Goal: Task Accomplishment & Management: Use online tool/utility

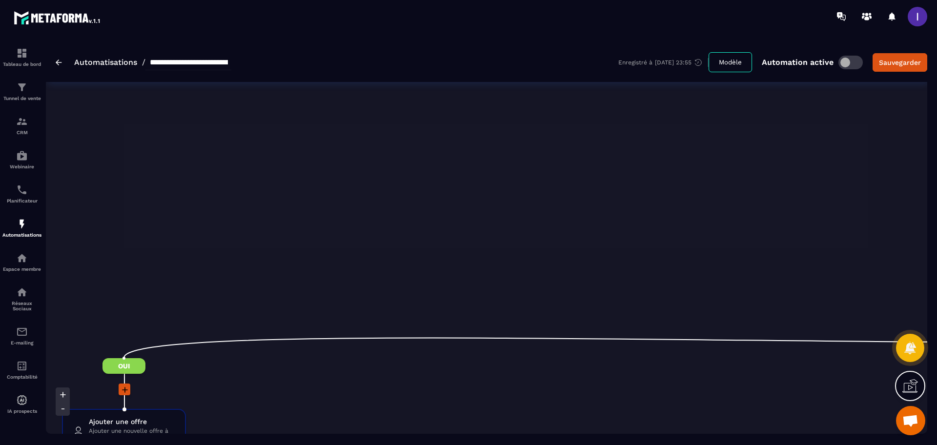
scroll to position [0, 854]
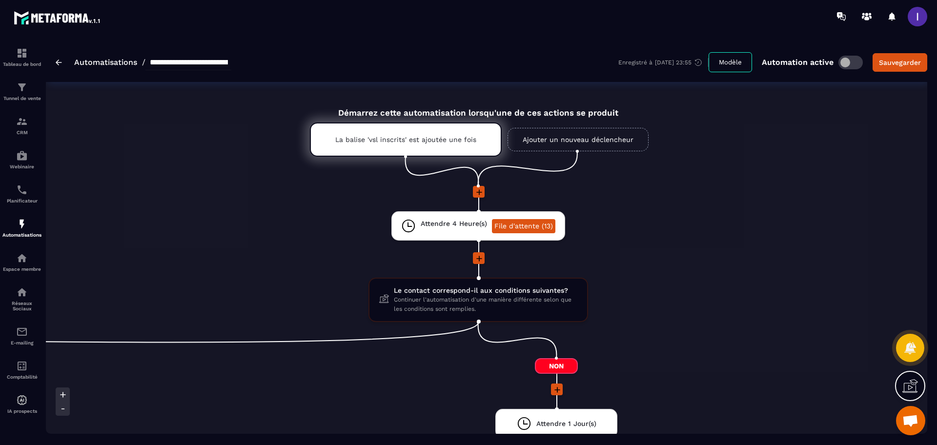
click at [853, 59] on span at bounding box center [851, 63] width 24 height 14
click at [895, 65] on div "Sauvegarder" at bounding box center [900, 63] width 42 height 10
click at [58, 63] on img at bounding box center [59, 63] width 6 height 6
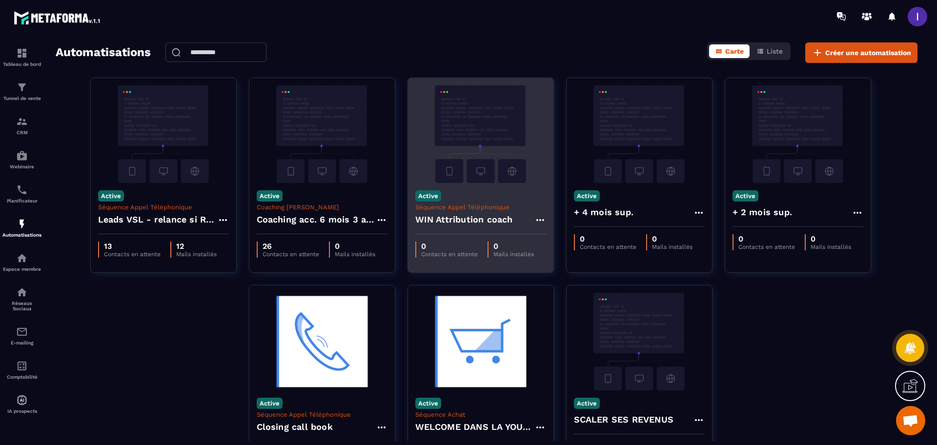
click at [481, 206] on p "Séquence Appel Téléphonique" at bounding box center [480, 207] width 131 height 7
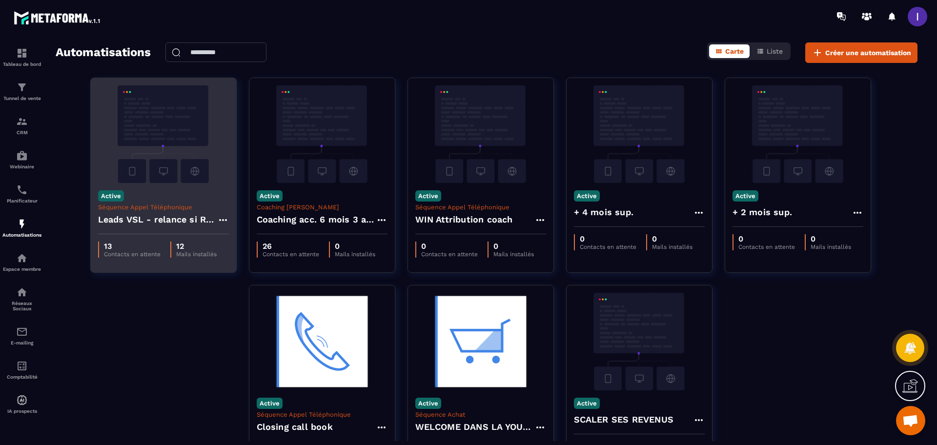
click at [218, 220] on icon at bounding box center [223, 220] width 12 height 12
click at [256, 251] on link "Modifier" at bounding box center [247, 241] width 53 height 21
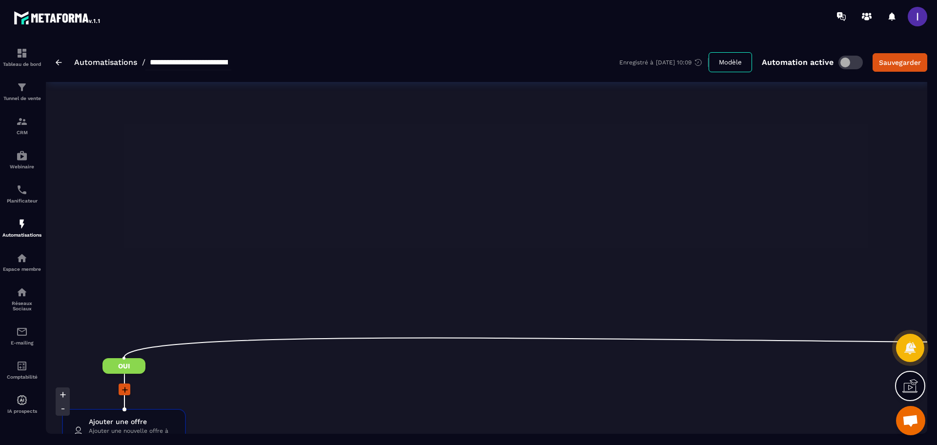
click at [57, 66] on div "**********" at bounding box center [144, 63] width 176 height 16
click at [62, 63] on div "**********" at bounding box center [144, 63] width 176 height 16
click at [57, 63] on img at bounding box center [59, 63] width 6 height 6
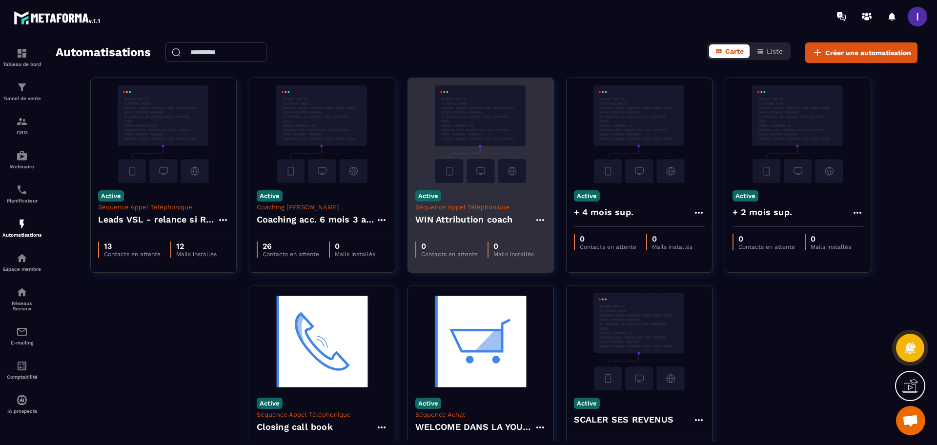
click at [543, 219] on icon at bounding box center [540, 220] width 8 height 2
click at [566, 242] on link "Modifier" at bounding box center [564, 241] width 53 height 21
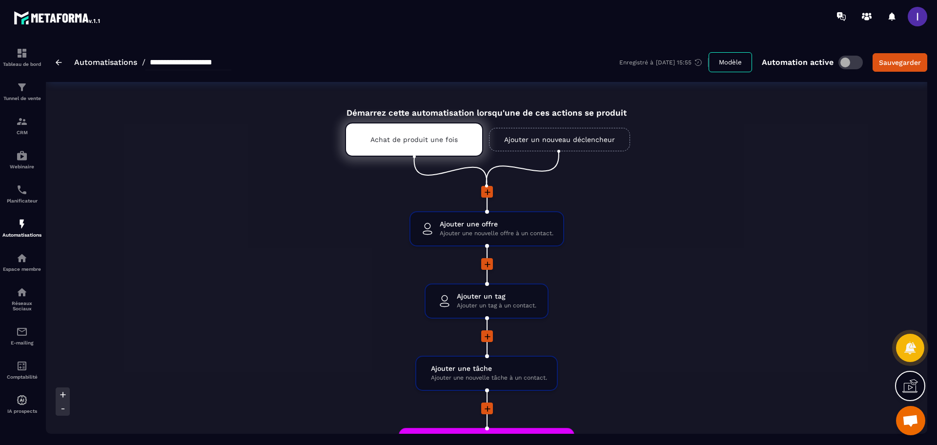
click at [420, 157] on ul "Achat de produit une fois Ajouter un nouveau déclencheur" at bounding box center [487, 152] width 332 height 68
click at [420, 149] on div "Achat de produit une fois" at bounding box center [414, 140] width 138 height 34
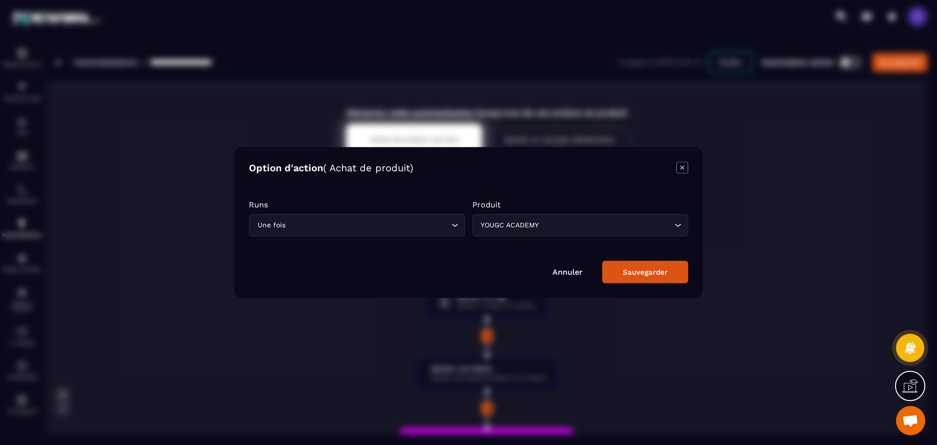
click at [706, 152] on div "Modal window" at bounding box center [468, 222] width 937 height 445
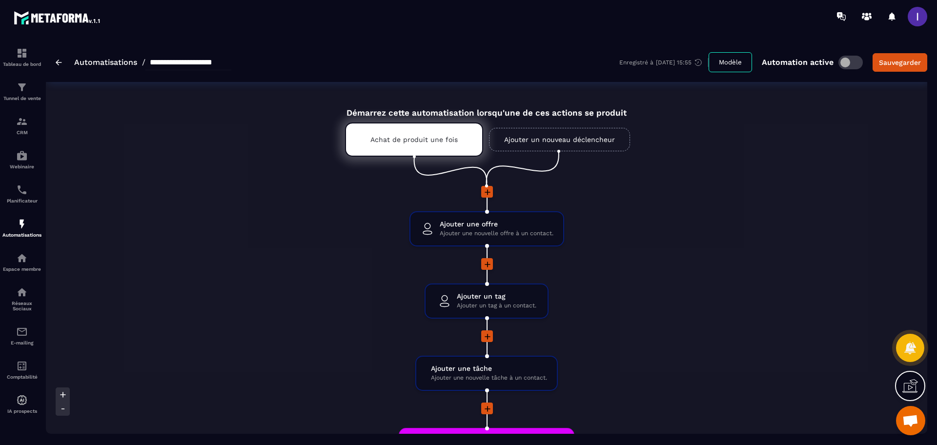
click at [539, 135] on link "Ajouter un nouveau déclencheur" at bounding box center [559, 139] width 141 height 23
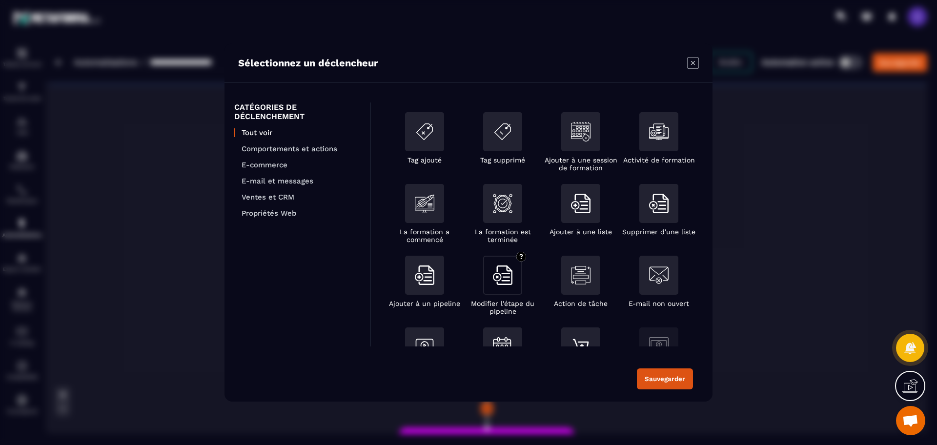
scroll to position [61, 0]
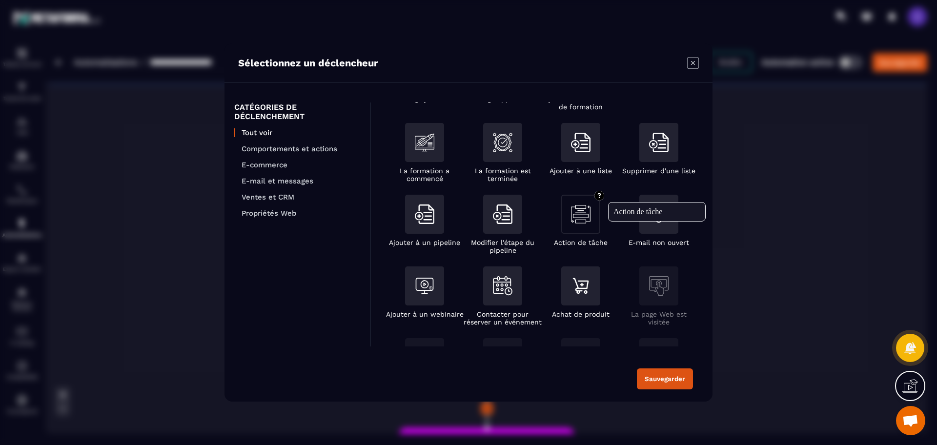
click at [590, 212] on img "Modal window" at bounding box center [581, 215] width 20 height 20
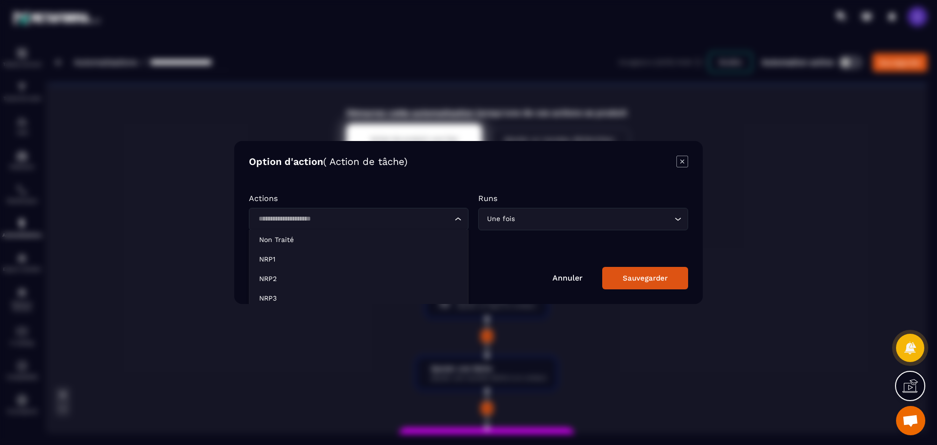
click at [300, 215] on input "Search for option" at bounding box center [353, 219] width 197 height 11
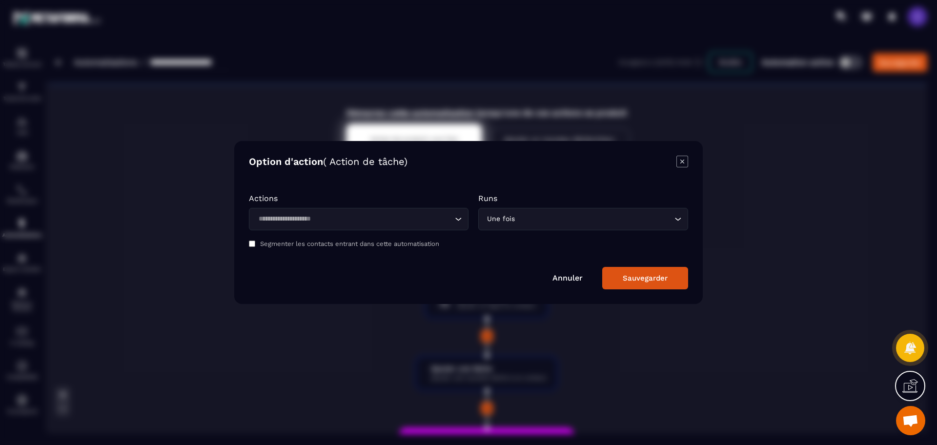
scroll to position [0, 0]
click at [565, 278] on link "Annuler" at bounding box center [568, 277] width 30 height 9
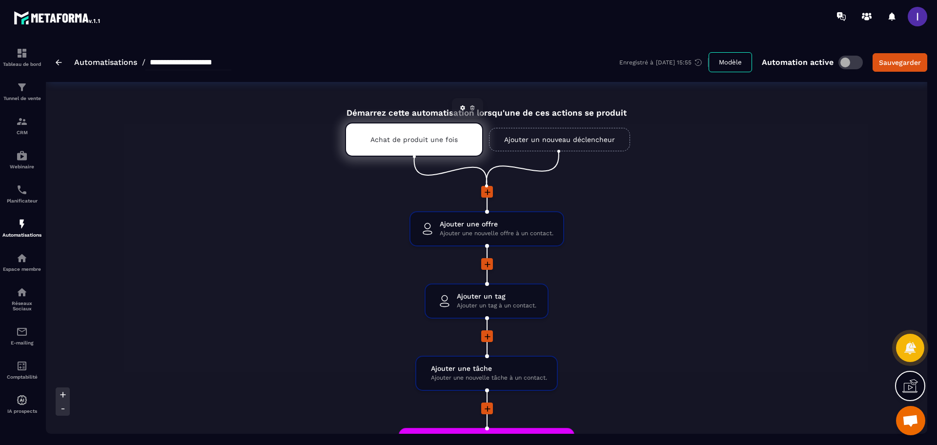
click at [428, 147] on div "Achat de produit une fois" at bounding box center [414, 140] width 138 height 34
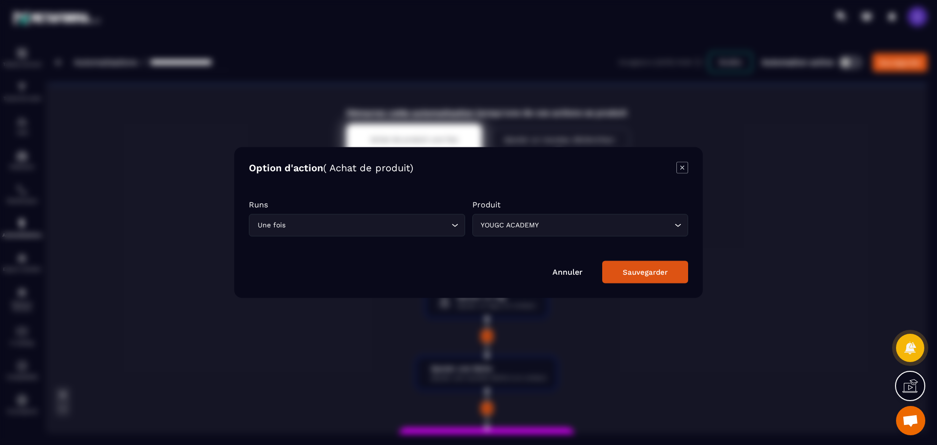
click at [340, 227] on input "Search for option" at bounding box center [368, 225] width 162 height 11
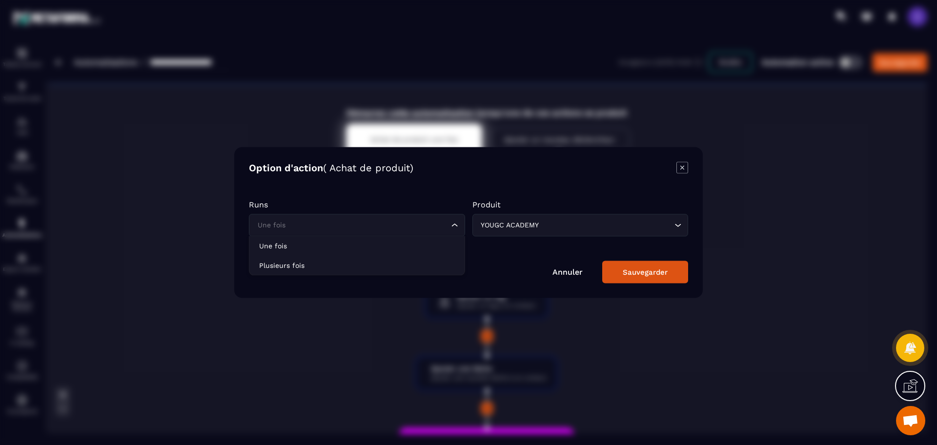
click at [738, 163] on div "Modal window" at bounding box center [468, 222] width 937 height 445
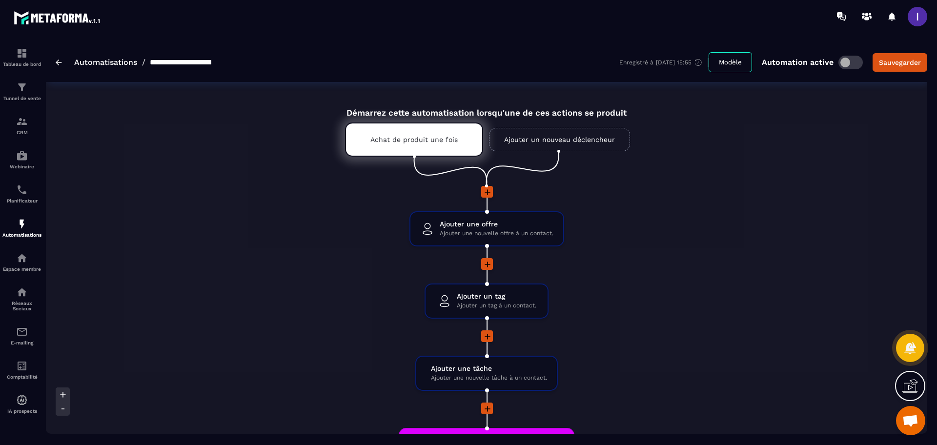
click at [543, 133] on link "Ajouter un nouveau déclencheur" at bounding box center [559, 139] width 141 height 23
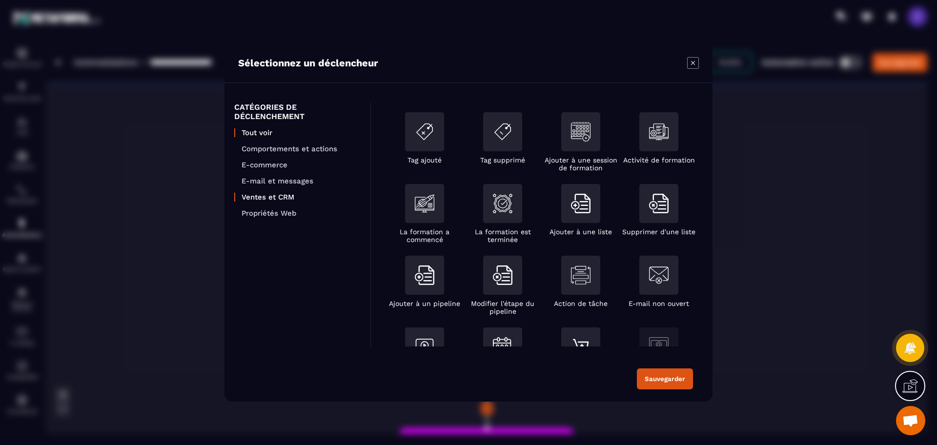
click at [293, 195] on p "Ventes et CRM" at bounding box center [301, 197] width 119 height 9
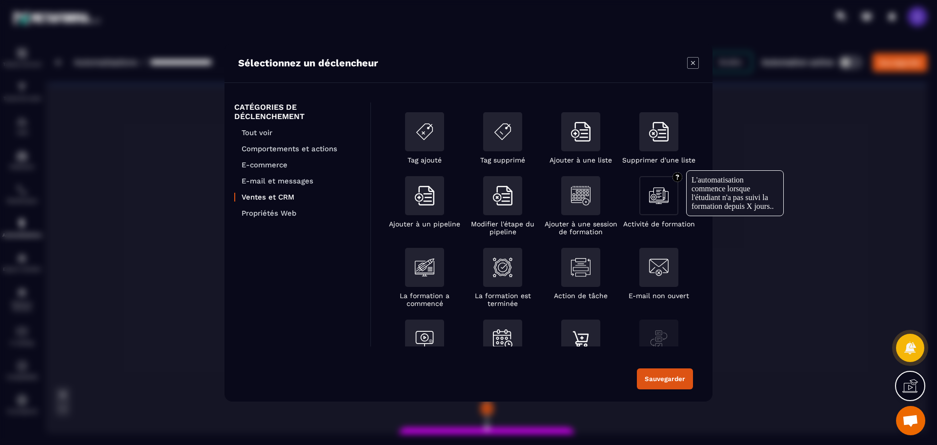
click at [641, 203] on div "Modal window" at bounding box center [658, 195] width 39 height 39
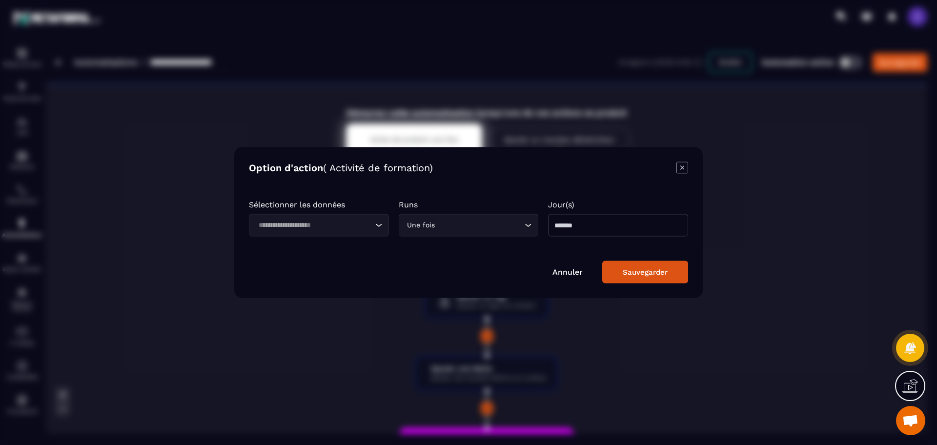
click at [303, 227] on input "Search for option" at bounding box center [314, 225] width 118 height 11
click at [689, 166] on div "Option d'action ( Activité de formation) Sélectionner les données Loading... SC…" at bounding box center [468, 222] width 469 height 151
click at [681, 169] on icon "Modal window" at bounding box center [683, 168] width 12 height 12
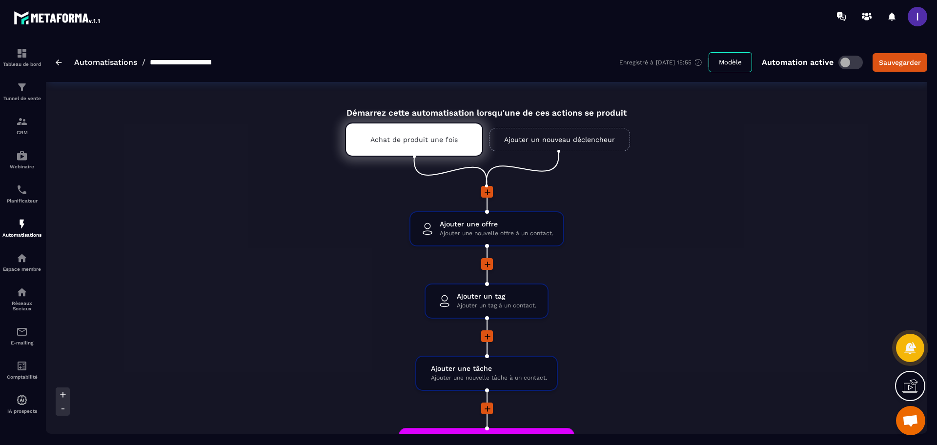
click at [551, 140] on link "Ajouter un nouveau déclencheur" at bounding box center [559, 139] width 141 height 23
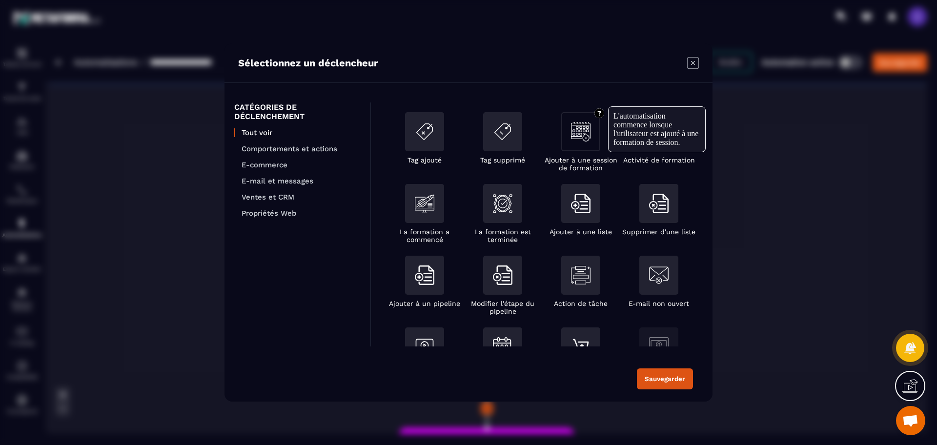
click at [592, 139] on div "Modal window" at bounding box center [580, 131] width 39 height 39
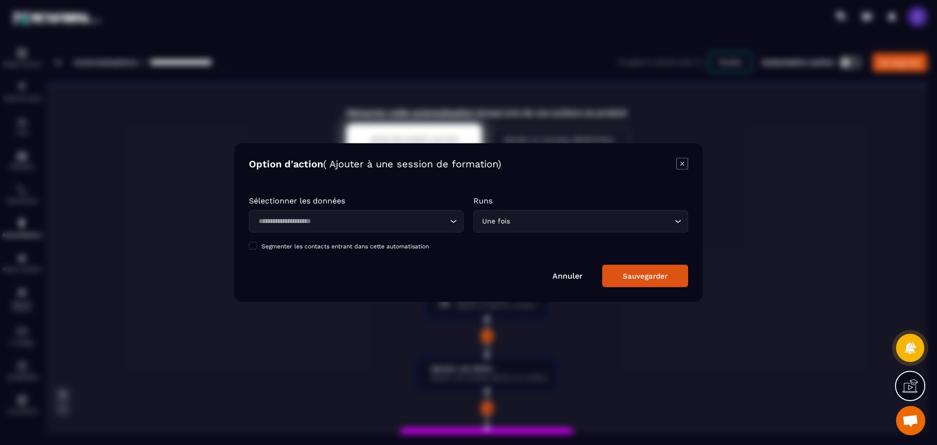
click at [679, 160] on icon "Modal window" at bounding box center [683, 164] width 12 height 12
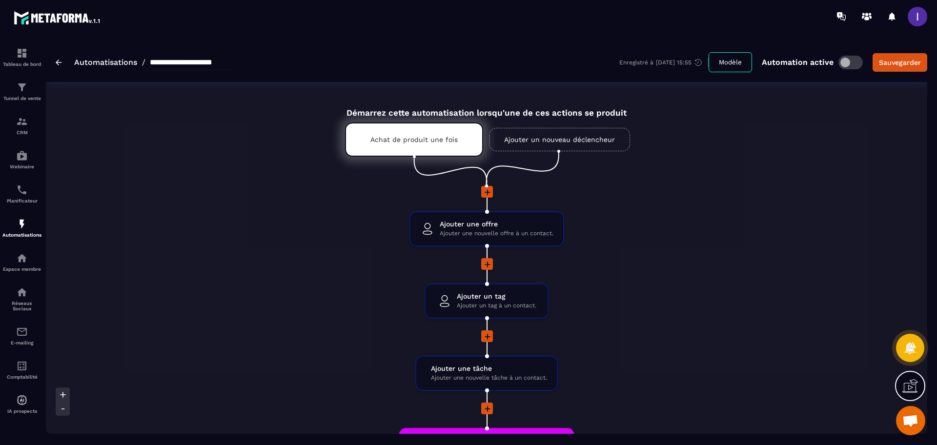
click at [556, 151] on ul "Achat de produit une fois Ajouter un nouveau déclencheur" at bounding box center [487, 152] width 332 height 68
click at [560, 135] on link "Ajouter un nouveau déclencheur" at bounding box center [559, 139] width 141 height 23
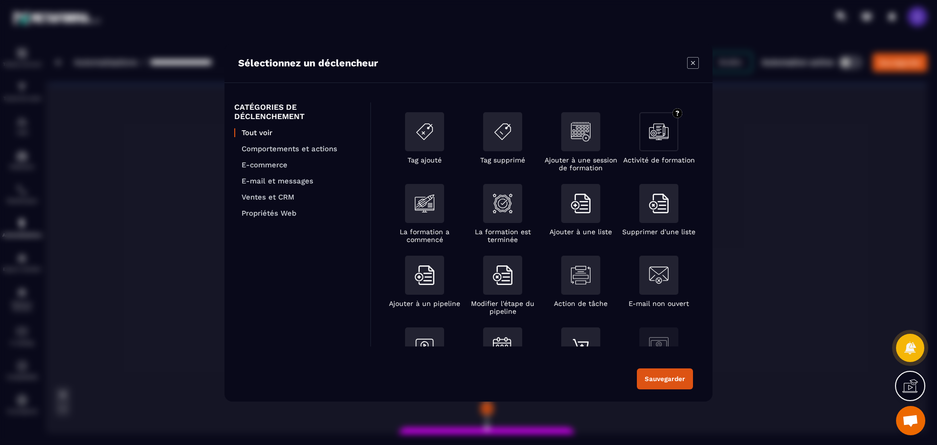
click at [658, 136] on img "Modal window" at bounding box center [659, 132] width 20 height 20
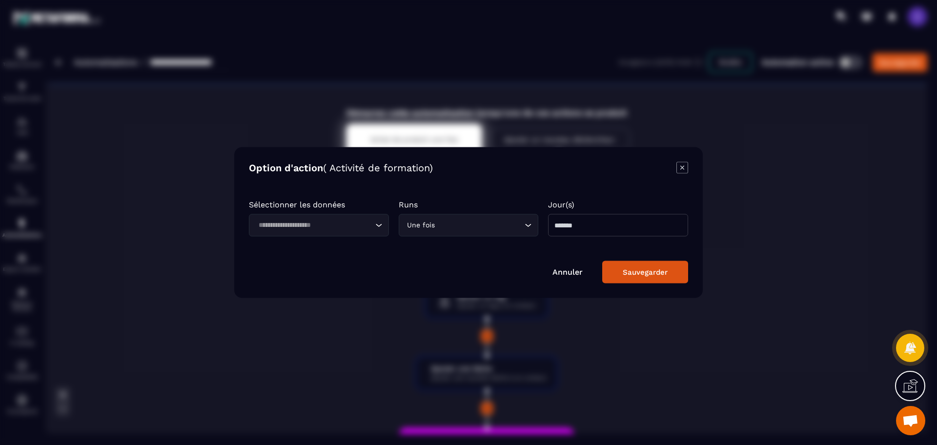
click at [679, 170] on icon "Modal window" at bounding box center [683, 168] width 12 height 12
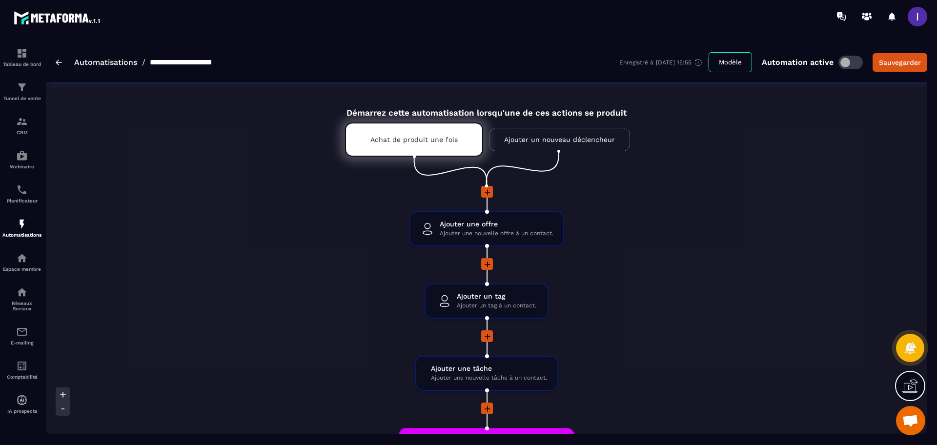
click at [560, 145] on link "Ajouter un nouveau déclencheur" at bounding box center [559, 139] width 141 height 23
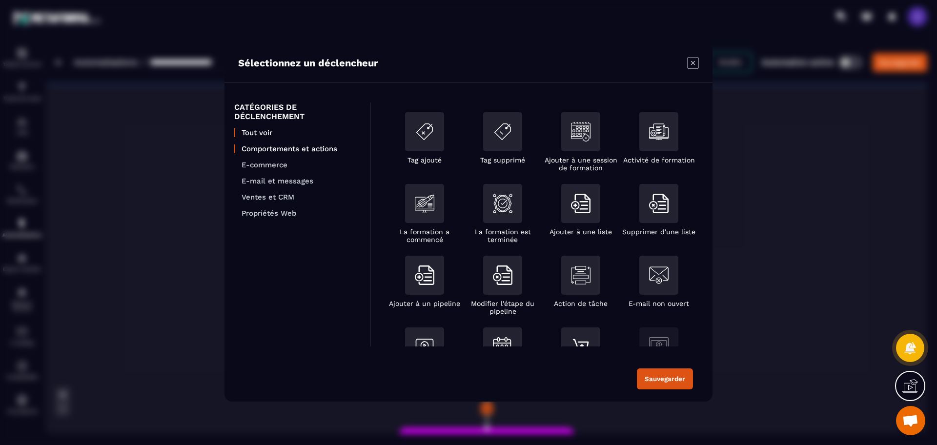
click at [277, 151] on p "Comportements et actions" at bounding box center [301, 148] width 119 height 9
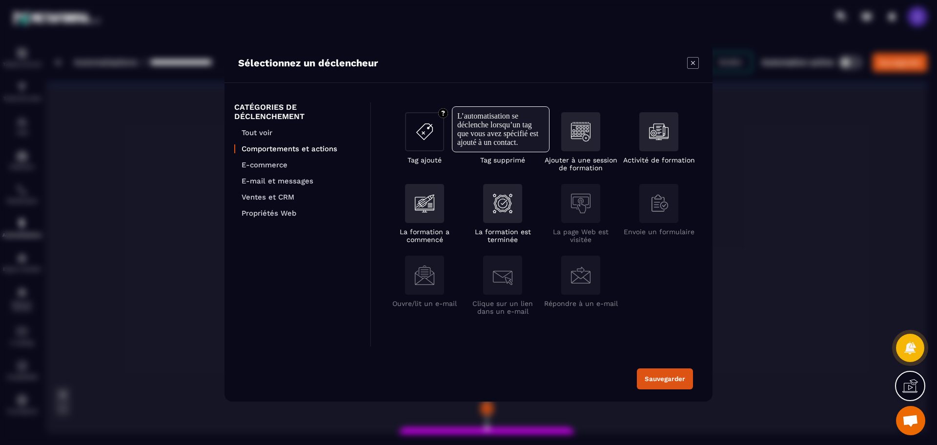
click at [427, 132] on img "Modal window" at bounding box center [425, 132] width 20 height 20
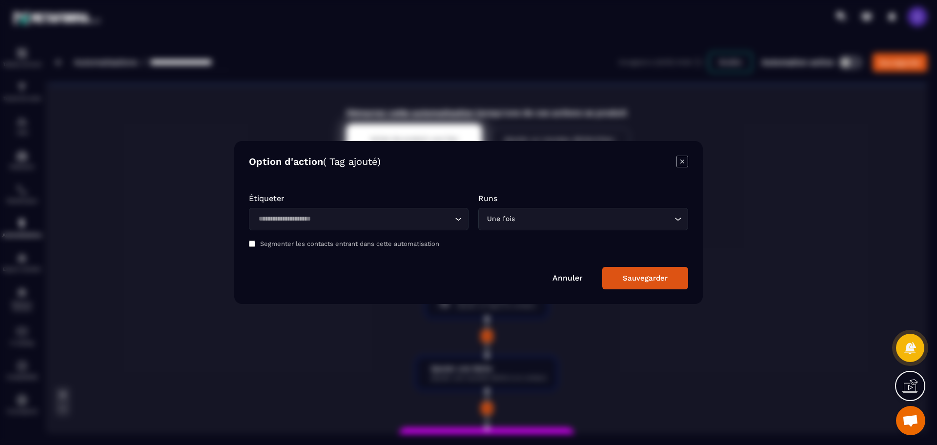
click at [360, 216] on input "Search for option" at bounding box center [353, 219] width 197 height 11
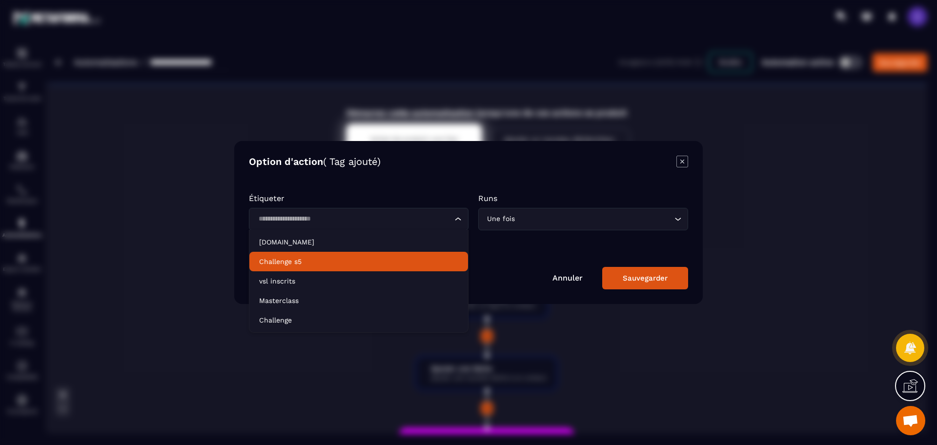
click at [858, 267] on div "Modal window" at bounding box center [468, 222] width 937 height 445
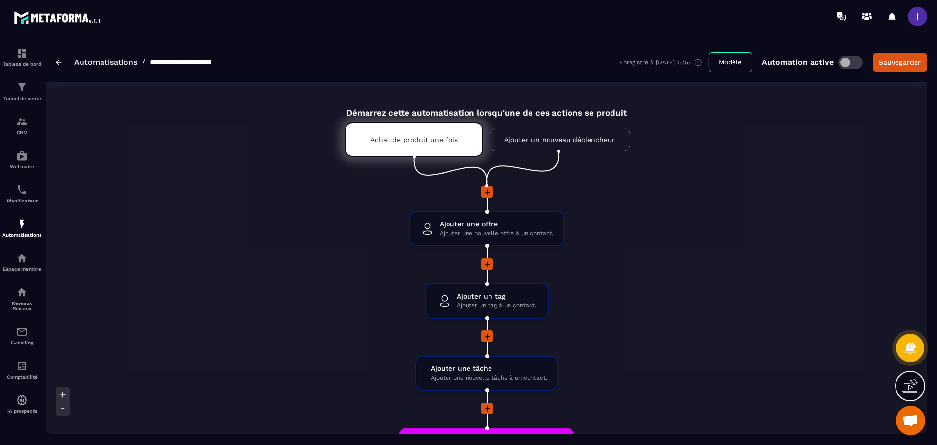
click at [508, 144] on link "Ajouter un nouveau déclencheur" at bounding box center [559, 139] width 141 height 23
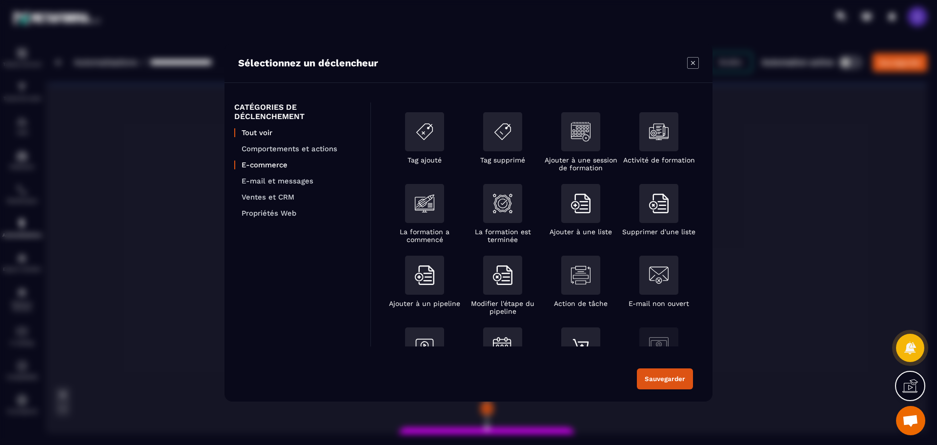
click at [259, 164] on p "E-commerce" at bounding box center [301, 165] width 119 height 9
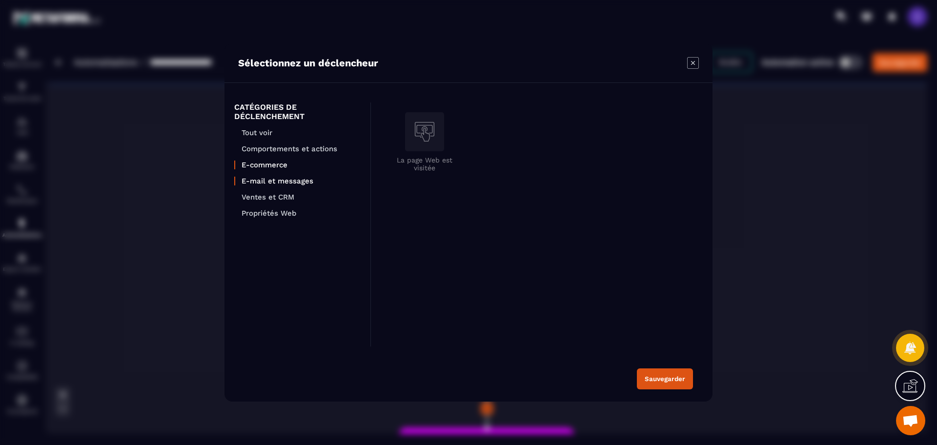
click at [257, 185] on p "E-mail et messages" at bounding box center [301, 181] width 119 height 9
click at [283, 196] on p "Ventes et CRM" at bounding box center [301, 197] width 119 height 9
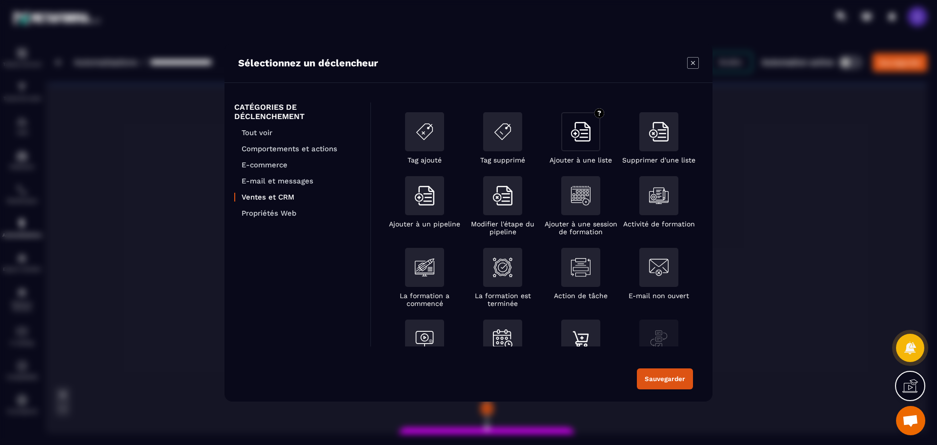
click at [571, 153] on div "Modal window" at bounding box center [580, 134] width 39 height 44
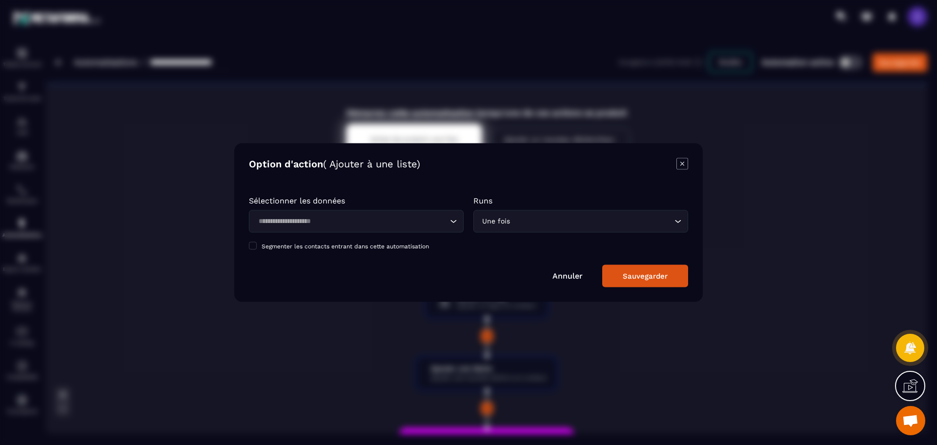
click at [384, 229] on div "Loading..." at bounding box center [356, 221] width 215 height 22
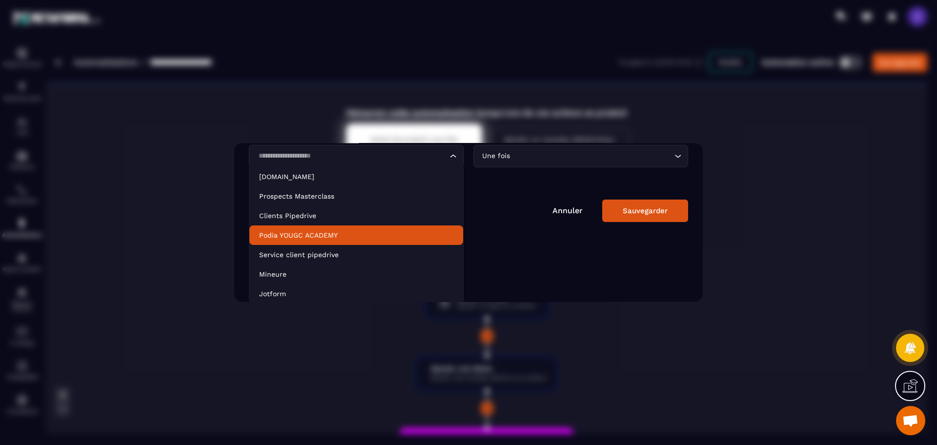
scroll to position [67, 0]
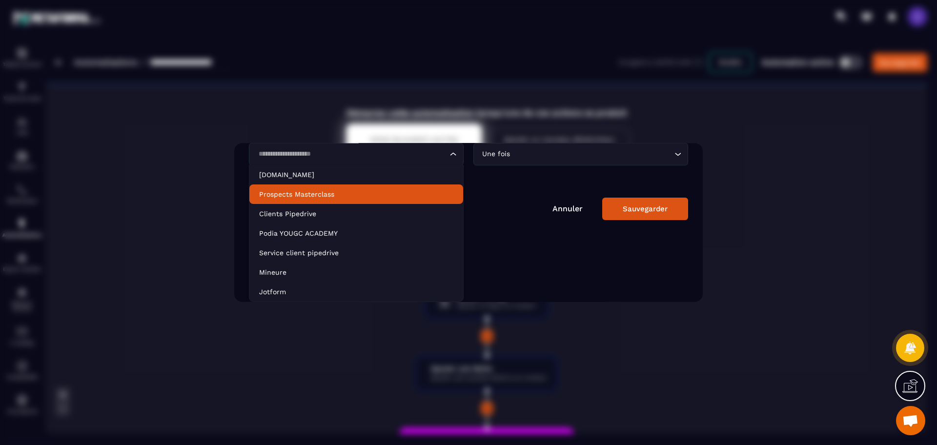
click at [829, 155] on div "Modal window" at bounding box center [468, 222] width 937 height 445
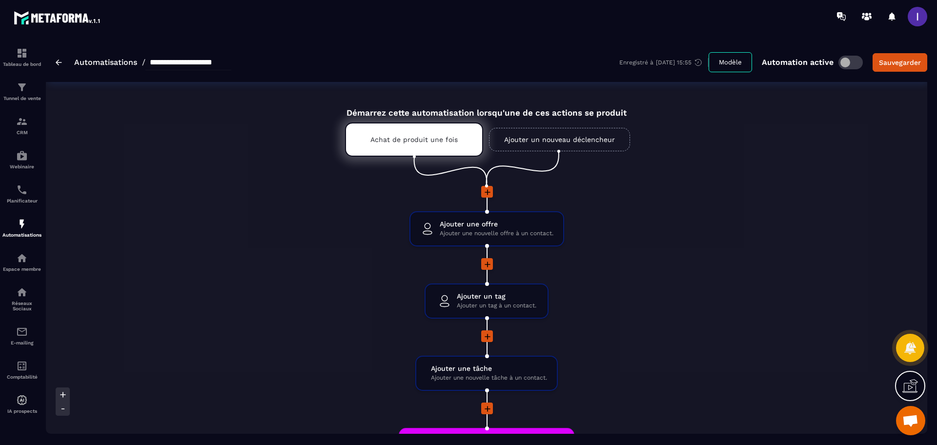
scroll to position [0, 0]
click at [466, 218] on div "Ajouter une offre Ajouter une nouvelle offre à un contact. drag-arrow" at bounding box center [486, 228] width 153 height 33
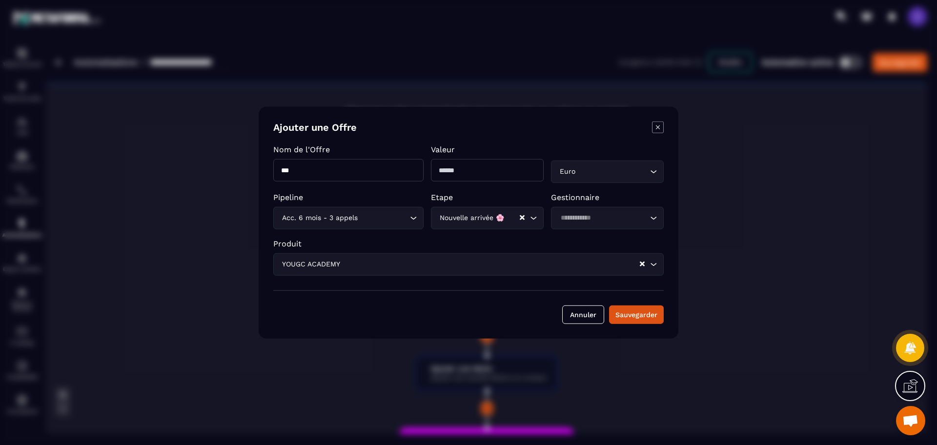
click at [657, 125] on icon "Modal window" at bounding box center [658, 128] width 12 height 12
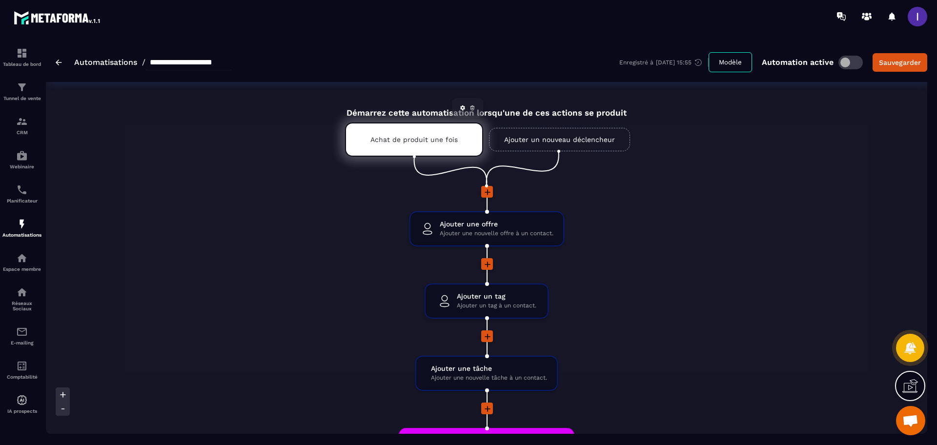
click at [419, 146] on div "Achat de produit une fois" at bounding box center [414, 140] width 138 height 34
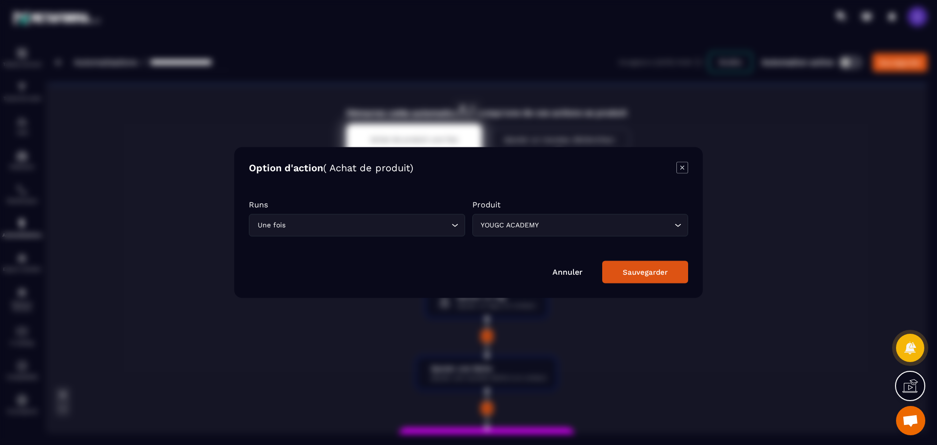
click at [419, 146] on div "Modal window" at bounding box center [468, 222] width 937 height 445
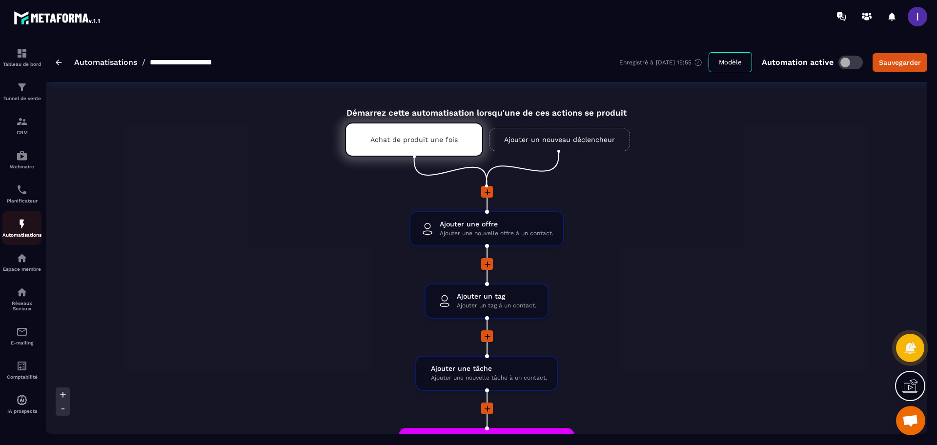
click at [19, 227] on img at bounding box center [22, 224] width 12 height 12
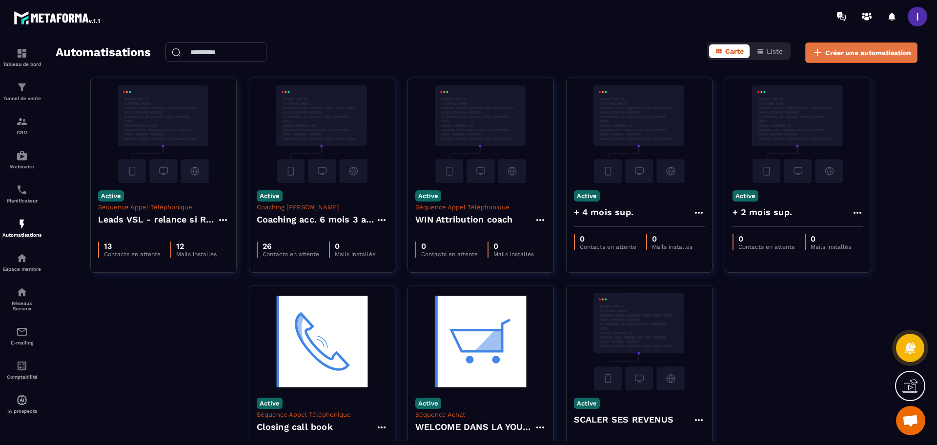
click at [854, 46] on button "Créer une automatisation" at bounding box center [861, 52] width 112 height 21
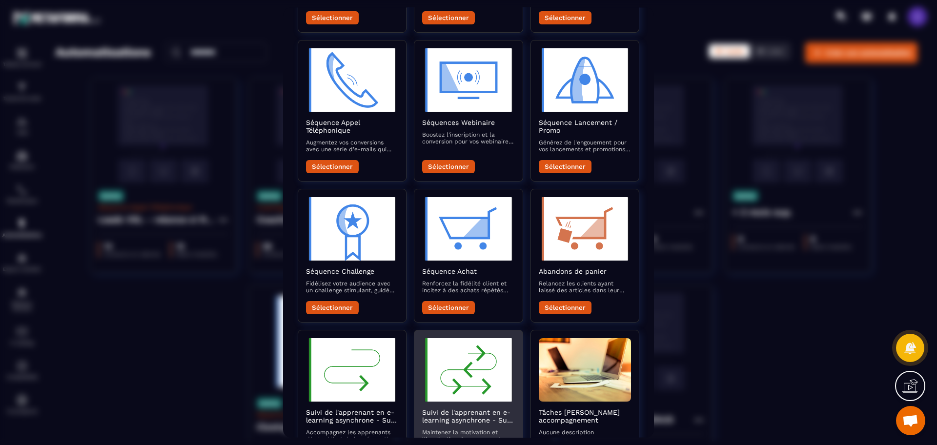
scroll to position [366, 0]
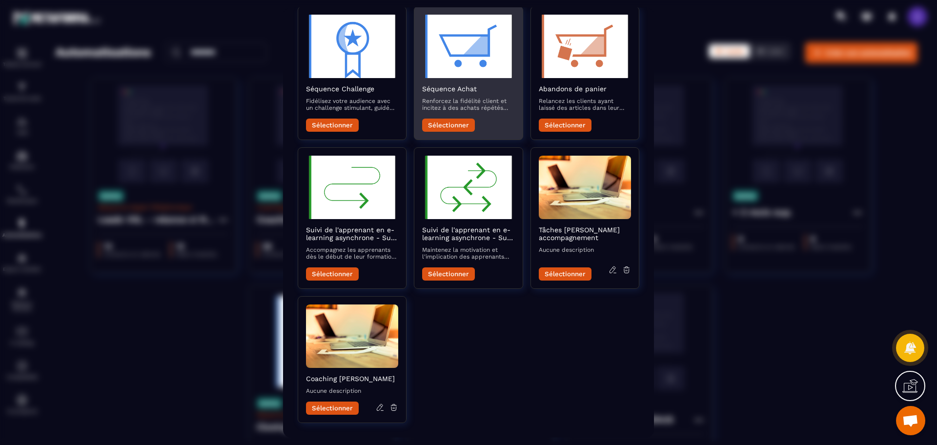
click at [457, 131] on button "Sélectionner" at bounding box center [448, 125] width 53 height 13
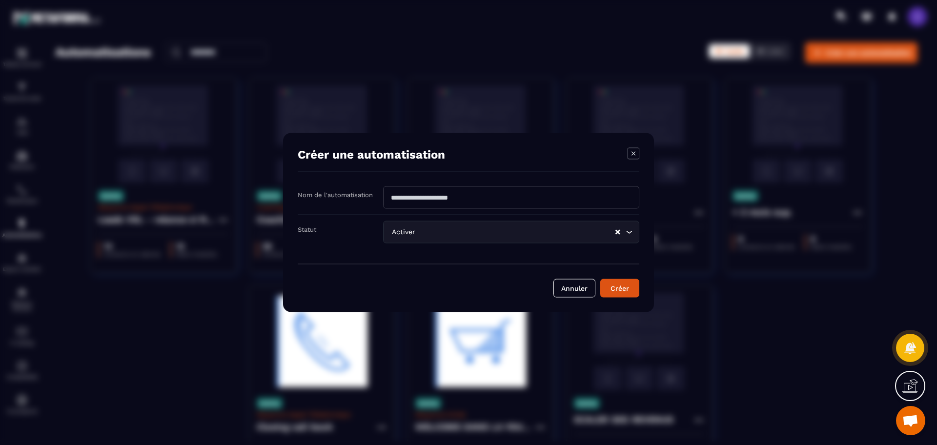
click at [444, 197] on input "Modal window" at bounding box center [511, 197] width 256 height 22
type input "***"
click at [584, 236] on input "Search for option" at bounding box center [515, 232] width 197 height 11
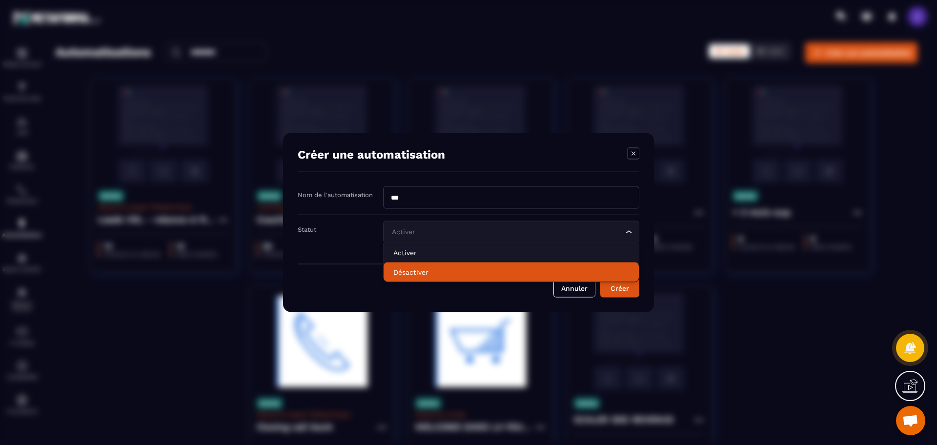
click at [445, 274] on p "Désactiver" at bounding box center [511, 272] width 236 height 10
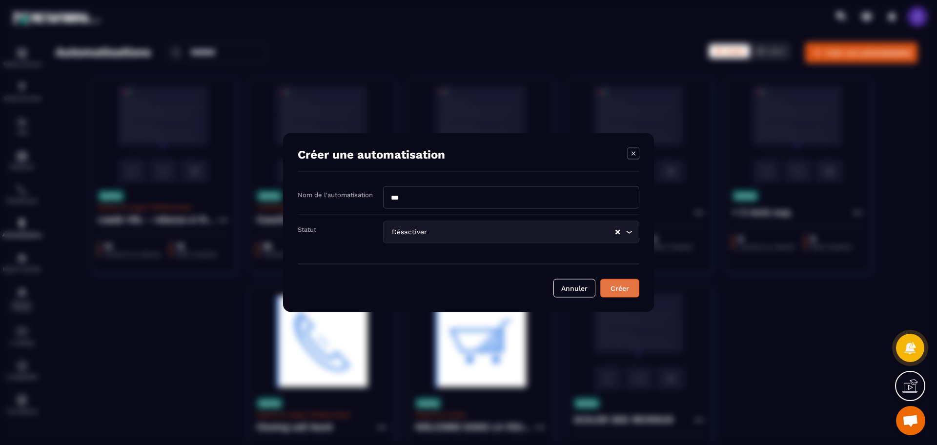
click at [632, 287] on button "Créer" at bounding box center [619, 288] width 39 height 19
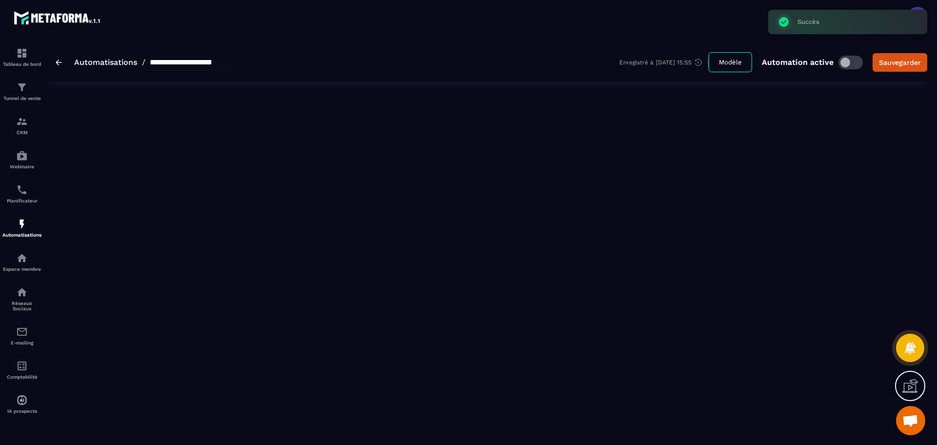
type input "***"
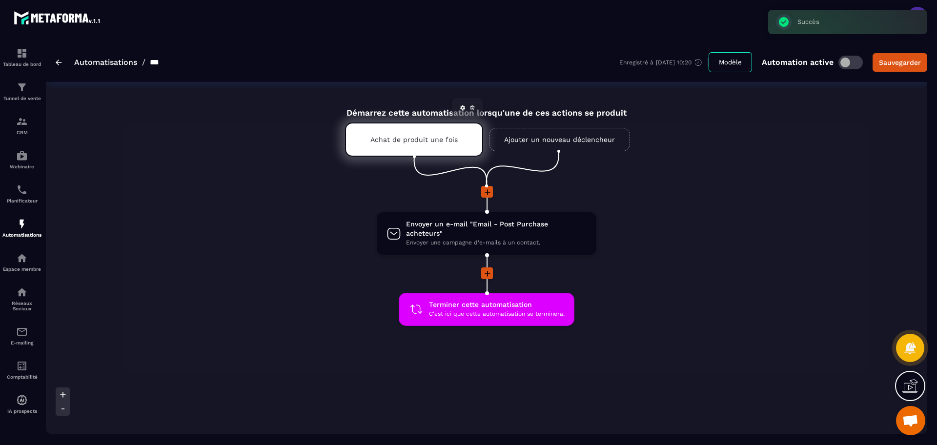
click at [423, 148] on div "Achat de produit une fois" at bounding box center [414, 140] width 138 height 34
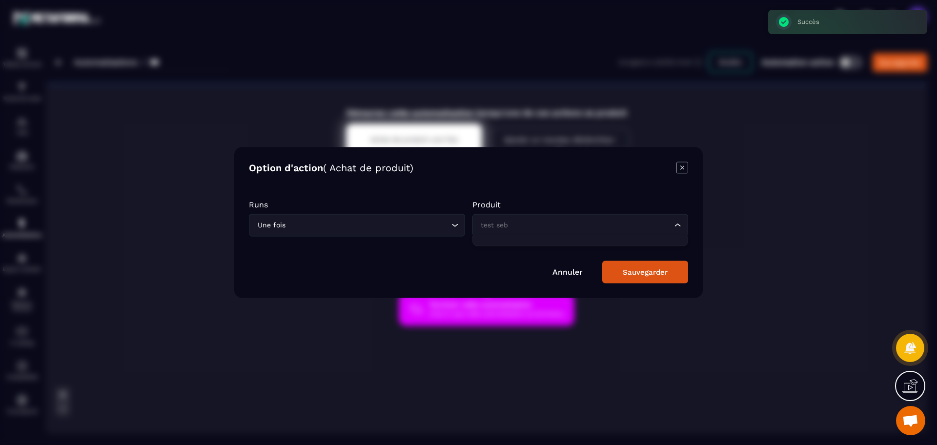
click at [584, 226] on input "Search for option" at bounding box center [576, 225] width 194 height 11
click at [634, 228] on input "Search for option" at bounding box center [576, 225] width 194 height 11
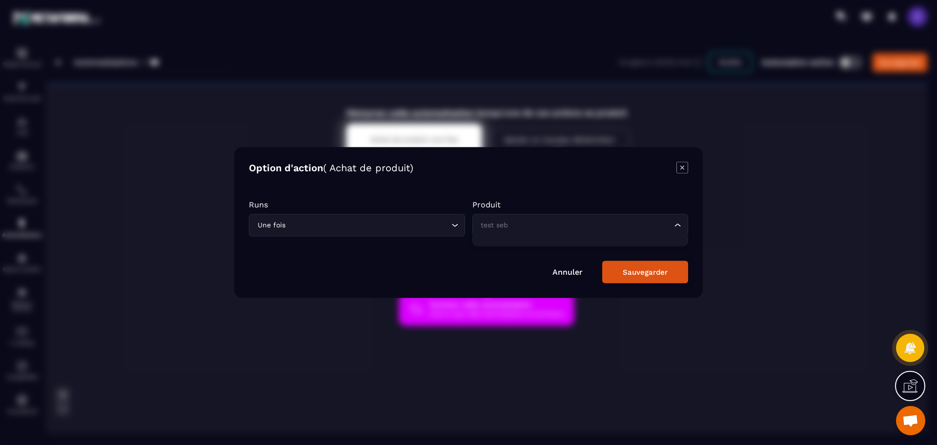
click at [634, 228] on input "Search for option" at bounding box center [576, 225] width 194 height 11
click at [551, 235] on div "test seb Loading..." at bounding box center [580, 225] width 216 height 22
click at [683, 171] on icon "Modal window" at bounding box center [683, 168] width 12 height 12
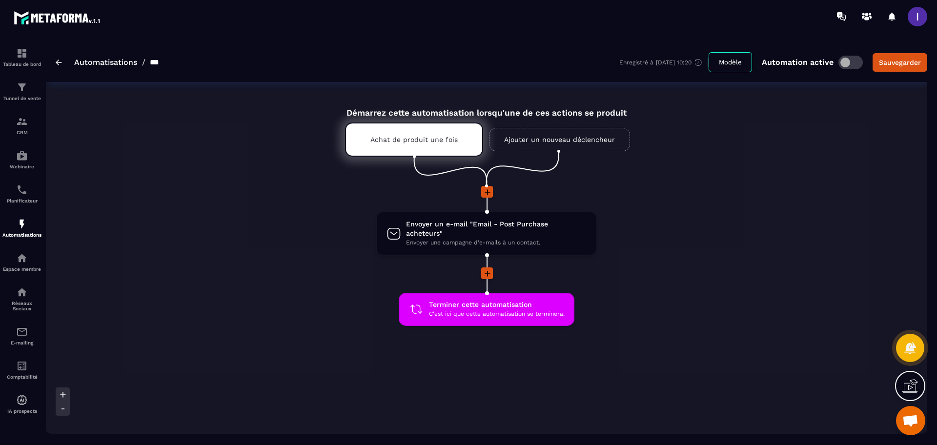
click at [56, 61] on img at bounding box center [59, 63] width 6 height 6
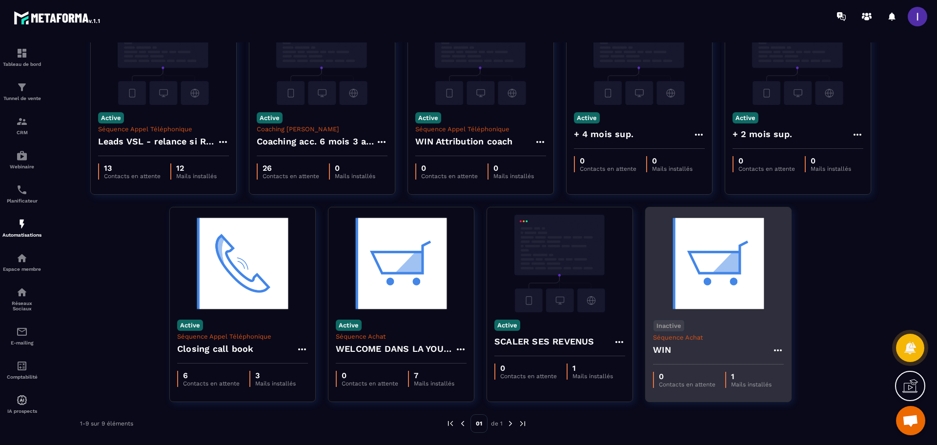
scroll to position [80, 0]
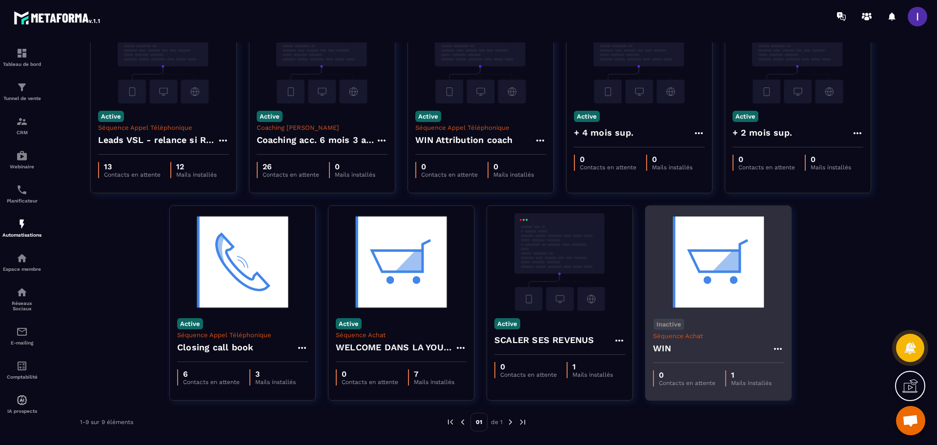
click at [778, 344] on icon at bounding box center [778, 349] width 12 height 12
click at [814, 411] on button "Supprimer" at bounding box center [806, 408] width 61 height 18
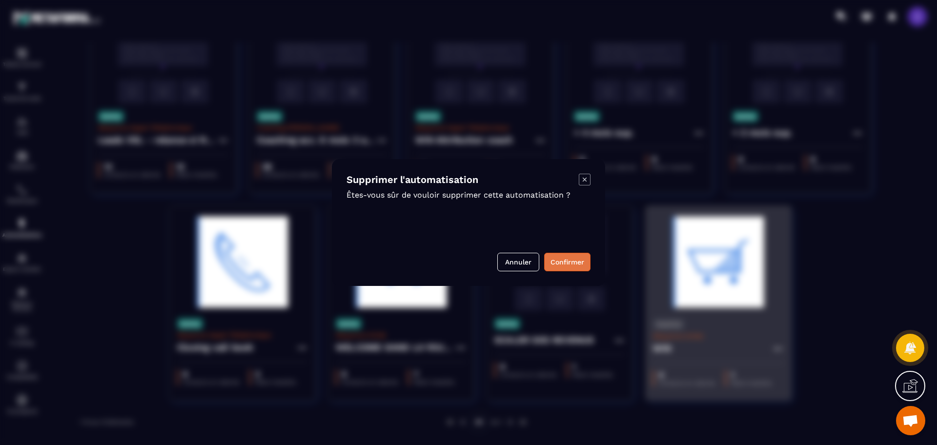
click at [560, 269] on button "Confirmer" at bounding box center [567, 262] width 46 height 19
